Goal: Navigation & Orientation: Find specific page/section

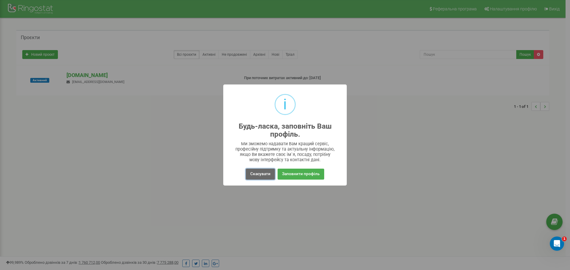
click at [263, 176] on button "Скасувати" at bounding box center [260, 174] width 29 height 11
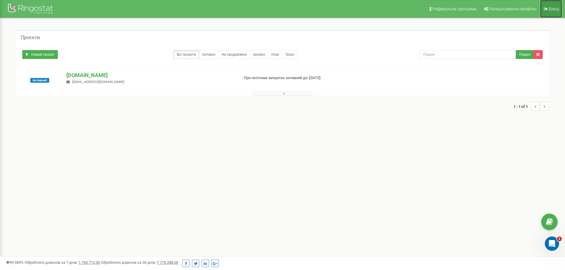
click at [553, 11] on link "Вихід" at bounding box center [551, 9] width 22 height 18
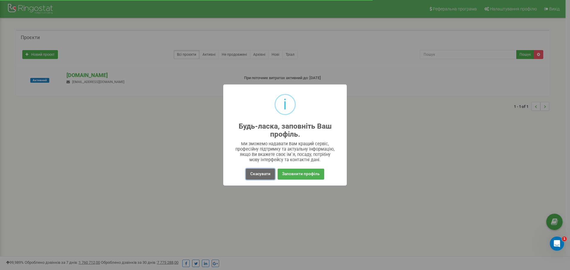
click at [252, 176] on button "Скасувати" at bounding box center [260, 174] width 29 height 11
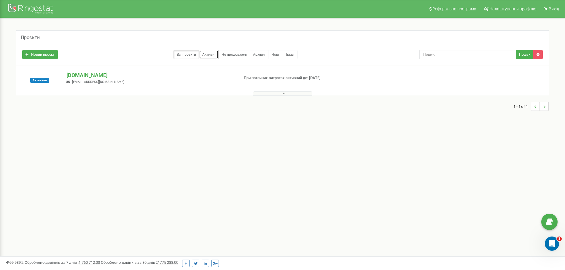
click at [207, 53] on link "Активні" at bounding box center [209, 54] width 20 height 9
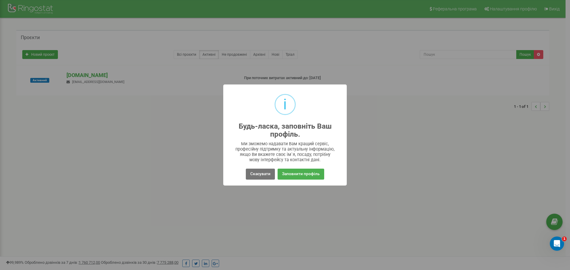
click at [394, 158] on div "i Будь-ласка, заповніть Ваш профіль. × Ми зможемо надавати Вам кращий сервіс, п…" at bounding box center [285, 135] width 570 height 270
click at [263, 175] on button "Скасувати" at bounding box center [260, 174] width 29 height 11
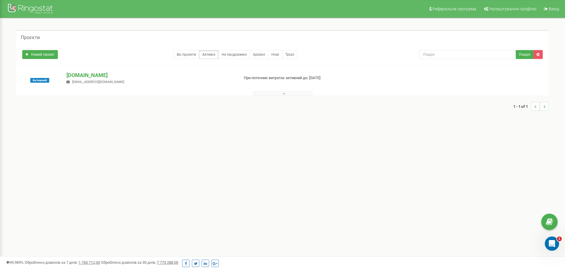
click at [281, 92] on button at bounding box center [282, 93] width 59 height 4
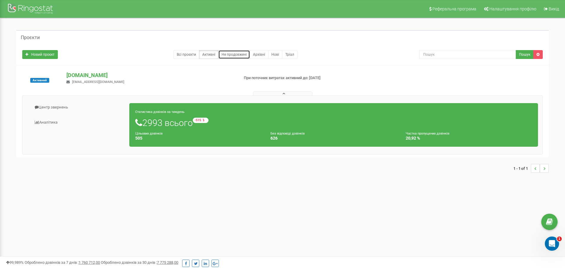
click at [239, 56] on link "Не продовжені" at bounding box center [234, 54] width 32 height 9
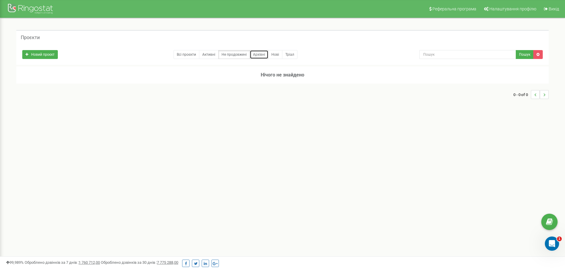
click at [260, 53] on link "Архівні" at bounding box center [259, 54] width 19 height 9
